Goal: Task Accomplishment & Management: Manage account settings

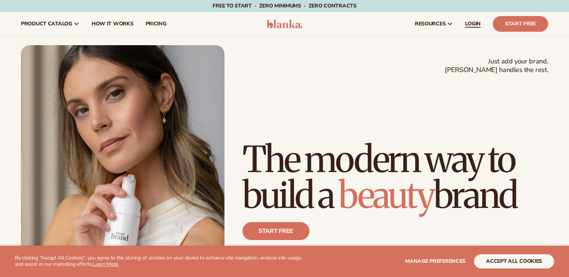
click at [477, 22] on span "LOGIN" at bounding box center [473, 24] width 16 height 6
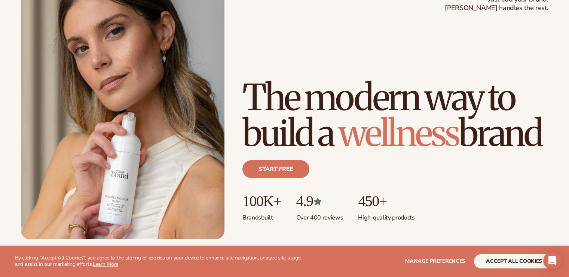
scroll to position [75, 0]
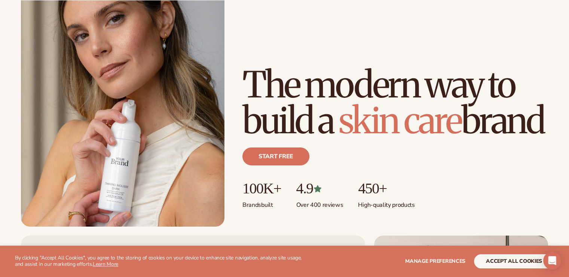
drag, startPoint x: 242, startPoint y: 43, endPoint x: 450, endPoint y: 110, distance: 218.8
click at [450, 110] on div "Just add your brand. Blanka handles the rest. beauty,skin care,wellness,makeup …" at bounding box center [284, 98] width 527 height 256
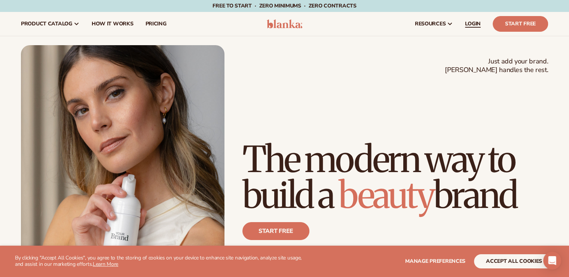
click at [477, 21] on span "LOGIN" at bounding box center [473, 24] width 16 height 6
